Goal: Information Seeking & Learning: Learn about a topic

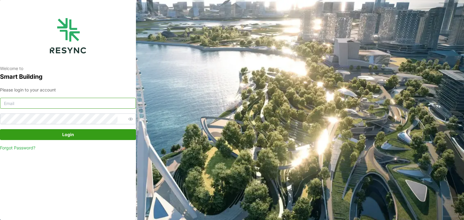
click at [33, 106] on input at bounding box center [68, 103] width 136 height 11
click at [44, 103] on input "lawrence.koh" at bounding box center [68, 103] width 136 height 11
type input "lawrence.koh@cbre.com"
click at [74, 141] on div "Please login to your account lawrence.koh@cbre.com Login Forgot Password?" at bounding box center [68, 119] width 136 height 65
click at [79, 136] on span "Login" at bounding box center [68, 135] width 124 height 10
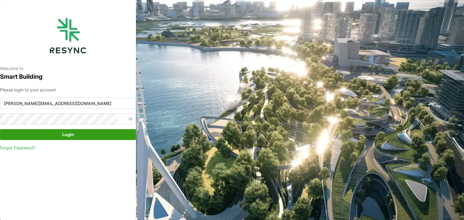
click at [70, 137] on span "Login" at bounding box center [68, 135] width 12 height 10
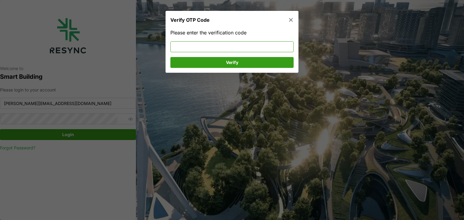
click at [244, 46] on input at bounding box center [231, 46] width 123 height 11
click at [245, 65] on span "Verify" at bounding box center [232, 62] width 112 height 10
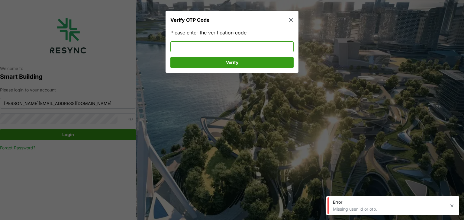
click at [224, 47] on input at bounding box center [231, 46] width 123 height 11
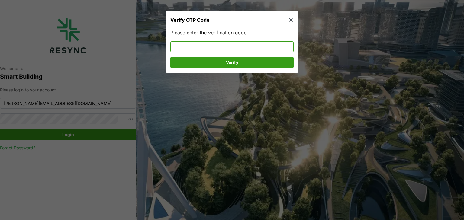
click at [250, 47] on input at bounding box center [231, 46] width 123 height 11
type input "037809"
click at [253, 64] on span "Verify" at bounding box center [232, 62] width 112 height 10
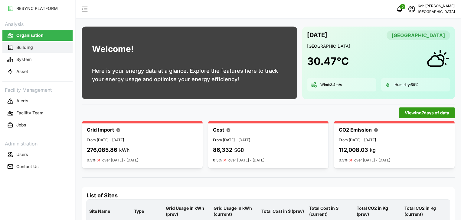
click at [31, 48] on p "Building" at bounding box center [24, 47] width 17 height 6
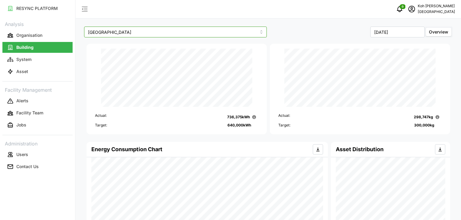
click at [148, 34] on input "[GEOGRAPHIC_DATA]" at bounding box center [175, 32] width 183 height 11
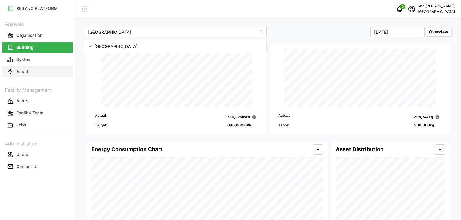
click at [24, 72] on p "Asset" at bounding box center [22, 72] width 12 height 6
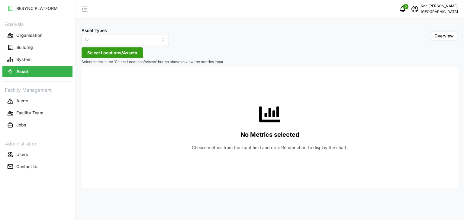
type input "Air Handling Unit"
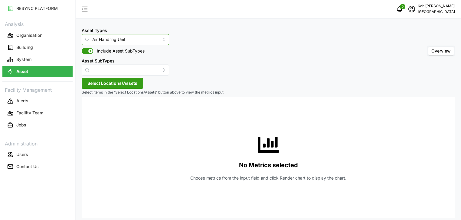
click at [156, 39] on input "Air Handling Unit" at bounding box center [125, 39] width 87 height 11
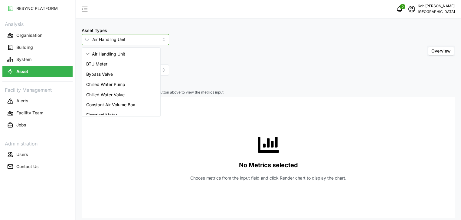
click at [108, 55] on span "Air Handling Unit" at bounding box center [108, 54] width 33 height 7
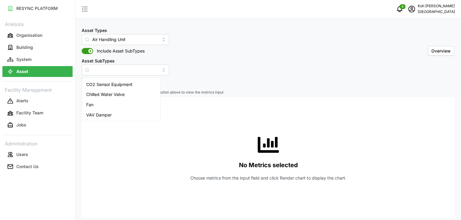
click at [107, 66] on input "Asset SubTypes" at bounding box center [125, 70] width 87 height 11
click at [181, 75] on div "Asset Types Air Handling Unit Include Asset SubTypes Asset SubTypes Overview" at bounding box center [268, 51] width 373 height 49
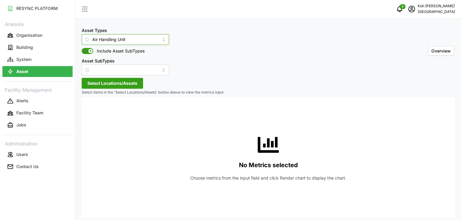
click at [155, 39] on input "Air Handling Unit" at bounding box center [125, 39] width 87 height 11
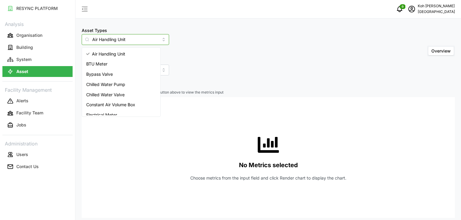
click at [110, 53] on span "Air Handling Unit" at bounding box center [108, 54] width 33 height 7
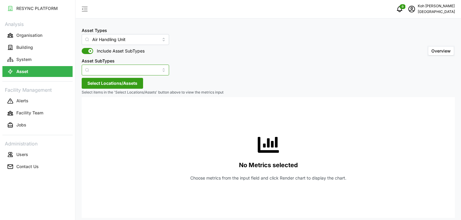
click at [98, 72] on input "Asset SubTypes" at bounding box center [125, 70] width 87 height 11
click at [186, 84] on div "Asset Types Air Handling Unit Include Asset SubTypes Asset SubTypes Overview Se…" at bounding box center [268, 112] width 385 height 224
click at [38, 62] on button "System" at bounding box center [37, 59] width 70 height 11
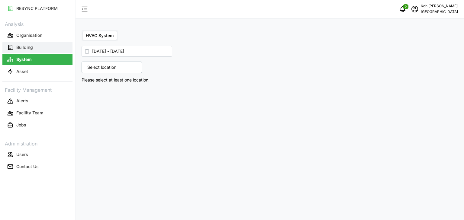
click at [31, 47] on p "Building" at bounding box center [24, 47] width 17 height 6
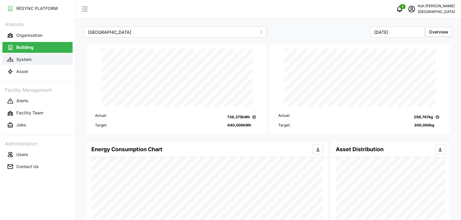
click at [22, 60] on p "System" at bounding box center [23, 60] width 15 height 6
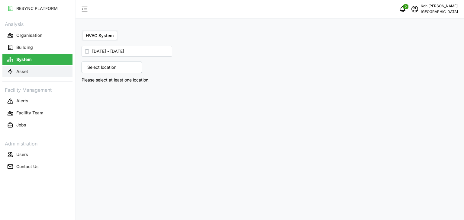
click at [17, 66] on button "Asset" at bounding box center [37, 71] width 70 height 11
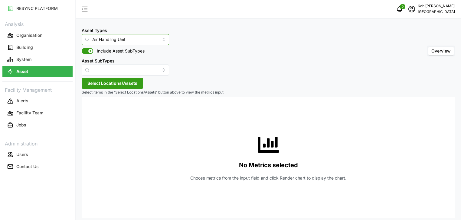
click at [154, 38] on input "Air Handling Unit" at bounding box center [125, 39] width 87 height 11
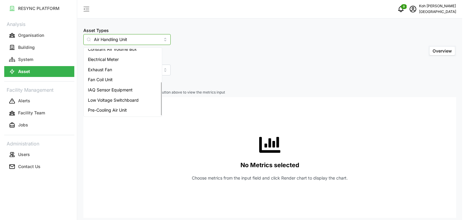
scroll to position [66, 0]
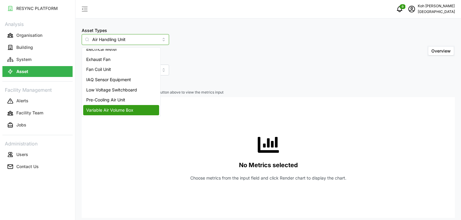
click at [130, 108] on span "Variable Air Volume Box" at bounding box center [109, 110] width 47 height 7
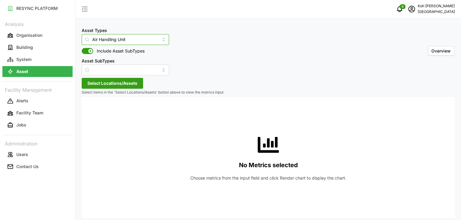
type input "Variable Air Volume Box"
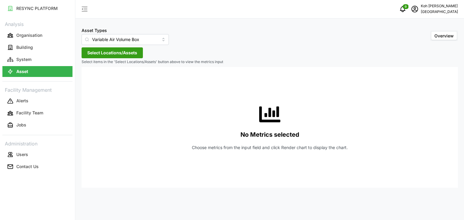
click at [117, 54] on span "Select Locations/Assets" at bounding box center [112, 53] width 50 height 10
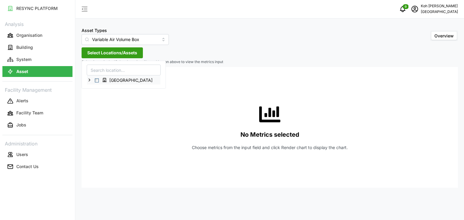
click at [97, 80] on span "Select Office Tower" at bounding box center [97, 81] width 4 height 4
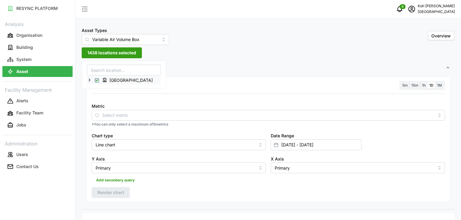
click at [113, 80] on span "[GEOGRAPHIC_DATA]" at bounding box center [130, 80] width 43 height 6
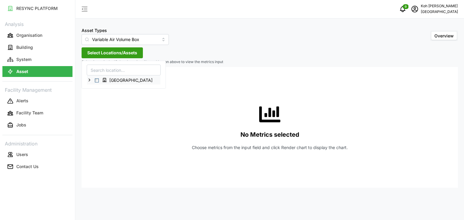
click at [90, 79] on icon at bounding box center [89, 80] width 5 height 5
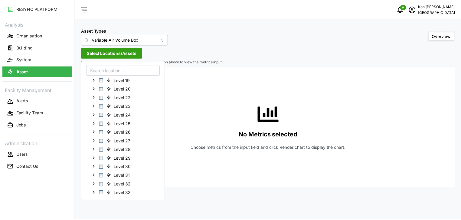
scroll to position [164, 0]
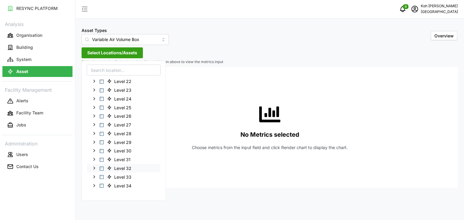
click at [102, 170] on span "Select Level 32" at bounding box center [102, 168] width 4 height 4
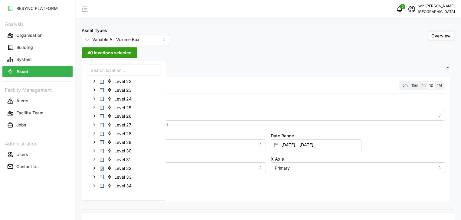
click at [202, 127] on div "Metric *You can only select a maximum of 5 metrics" at bounding box center [268, 115] width 358 height 30
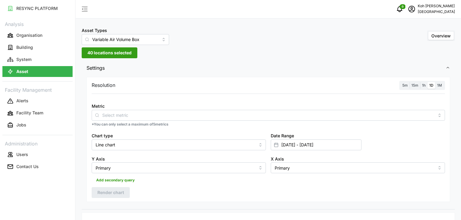
click at [413, 83] on span "15m" at bounding box center [414, 85] width 7 height 5
click at [409, 82] on input "15m" at bounding box center [409, 82] width 0 height 0
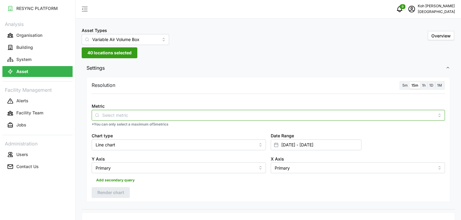
click at [125, 112] on input "Metric" at bounding box center [268, 115] width 332 height 7
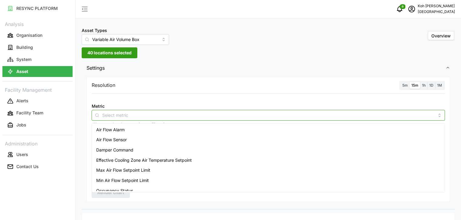
click at [119, 141] on span "Air Flow Sensor" at bounding box center [111, 140] width 31 height 7
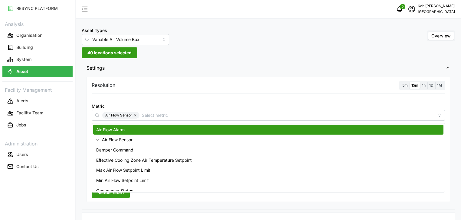
click at [195, 101] on div "Metric Air Flow Sensor *You can only select a maximum of 5 metrics" at bounding box center [268, 115] width 358 height 30
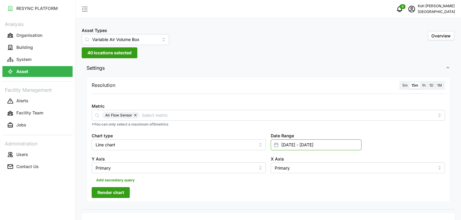
click at [344, 146] on input "[DATE] - [DATE]" at bounding box center [315, 145] width 91 height 11
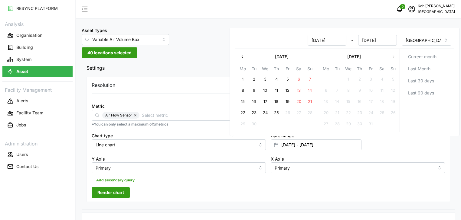
click at [253, 88] on button "9" at bounding box center [253, 90] width 11 height 11
type input "[DATE] - [DATE]"
type input "[DATE]"
click at [286, 89] on button "12" at bounding box center [287, 90] width 11 height 11
type input "[DATE] - [DATE]"
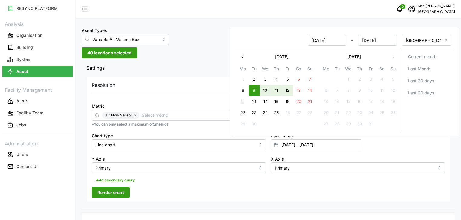
type input "[DATE]"
click at [396, 145] on div "Date Range [DATE] - [DATE]" at bounding box center [357, 141] width 179 height 23
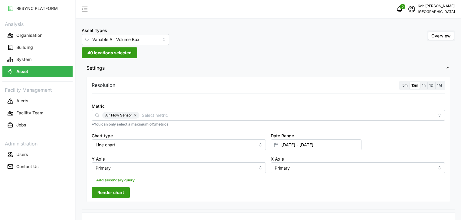
click at [124, 54] on span "40 locations selected" at bounding box center [109, 53] width 44 height 10
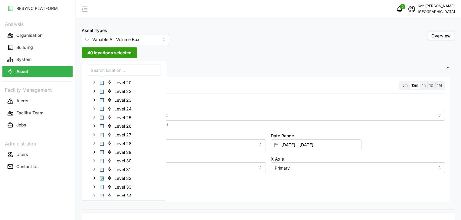
scroll to position [164, 0]
click at [93, 168] on icon at bounding box center [94, 168] width 5 height 5
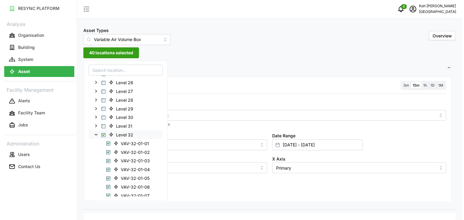
scroll to position [256, 0]
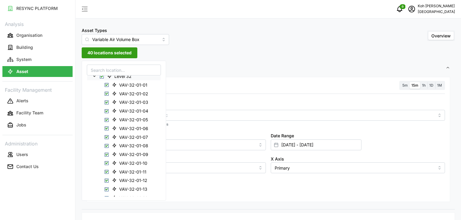
click at [101, 76] on span "Select Level 32" at bounding box center [102, 76] width 4 height 4
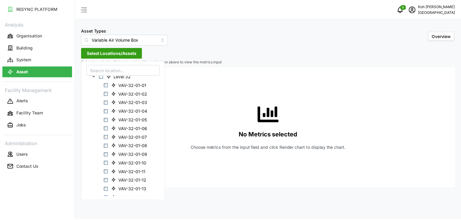
scroll to position [284, 0]
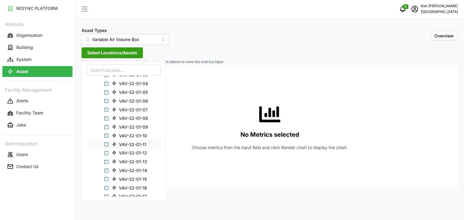
click at [105, 145] on span "Select VAV-32-01-11" at bounding box center [107, 145] width 4 height 4
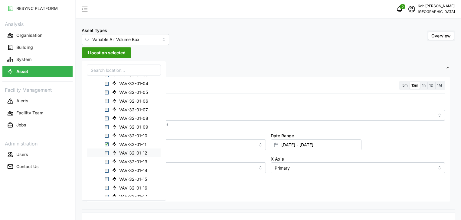
click at [107, 152] on span "Select VAV-32-01-12" at bounding box center [107, 153] width 4 height 4
click at [106, 160] on span "Select VAV-32-01-13" at bounding box center [107, 162] width 4 height 4
click at [105, 170] on span "Select VAV-32-01-14" at bounding box center [107, 171] width 4 height 4
click at [106, 179] on span "Select VAV-32-01-15" at bounding box center [107, 179] width 4 height 4
click at [106, 188] on span "Select VAV-32-01-16" at bounding box center [107, 188] width 4 height 4
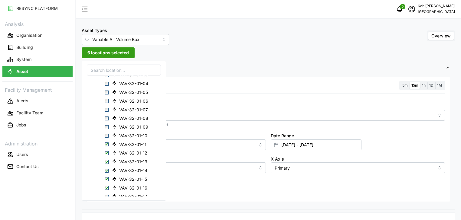
scroll to position [314, 0]
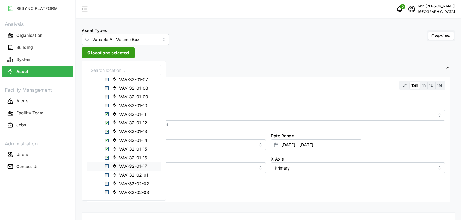
click at [106, 166] on span "Select VAV-32-01-17" at bounding box center [107, 167] width 4 height 4
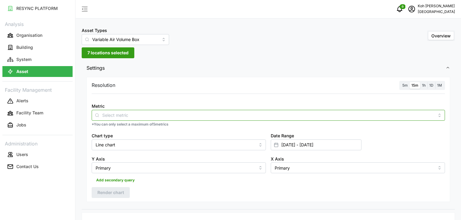
click at [353, 115] on input "Metric" at bounding box center [268, 115] width 332 height 7
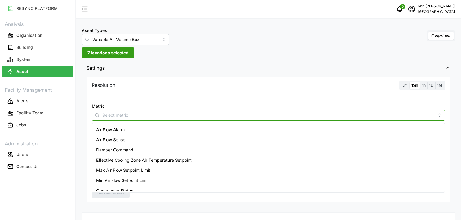
click at [125, 139] on span "Air Flow Sensor" at bounding box center [111, 140] width 31 height 7
click at [125, 135] on div "Air Flow Sensor" at bounding box center [268, 140] width 350 height 10
click at [110, 137] on span "Air Flow Sensor" at bounding box center [111, 140] width 31 height 7
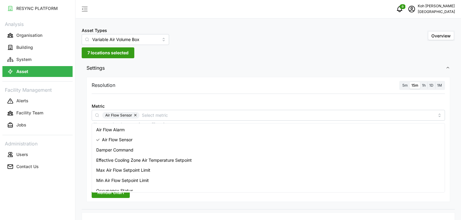
click at [155, 196] on div "Resolution 5m 15m 1h 1D 1M Metric Air Flow Sensor *You can only select a maximu…" at bounding box center [267, 139] width 363 height 125
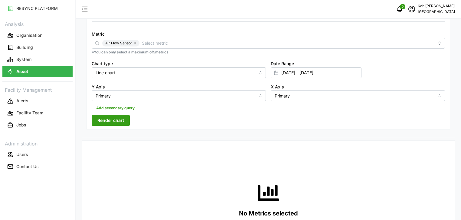
scroll to position [74, 0]
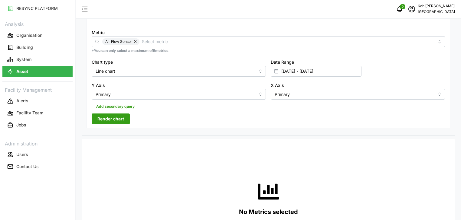
click at [95, 115] on button "Render chart" at bounding box center [111, 119] width 38 height 11
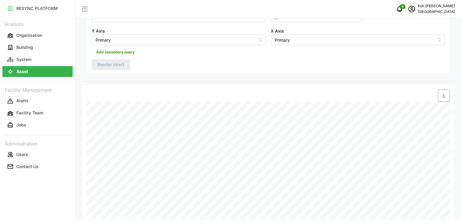
scroll to position [127, 0]
